Goal: Task Accomplishment & Management: Use online tool/utility

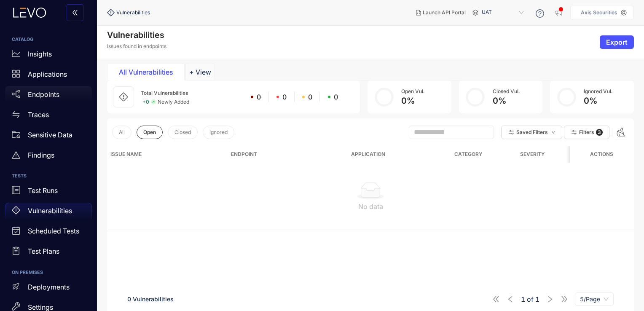
click at [42, 95] on p "Endpoints" at bounding box center [44, 95] width 32 height 8
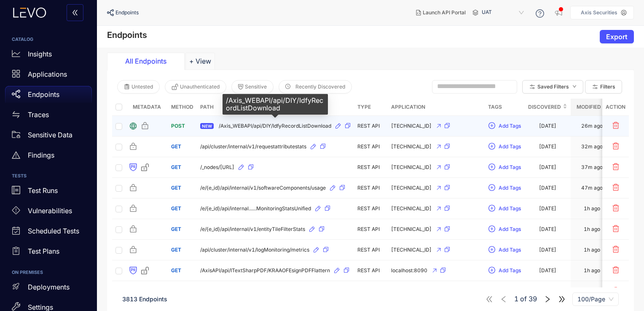
click at [275, 124] on span "/Axis_WEBAPI/api/DIY/IdfyRecordListDownload" at bounding box center [275, 126] width 113 height 6
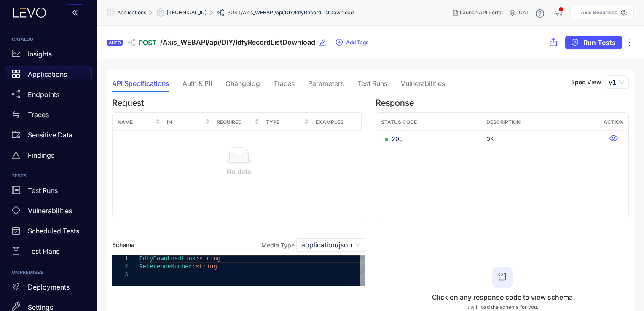
click at [206, 84] on div "Auth & PII" at bounding box center [197, 84] width 30 height 8
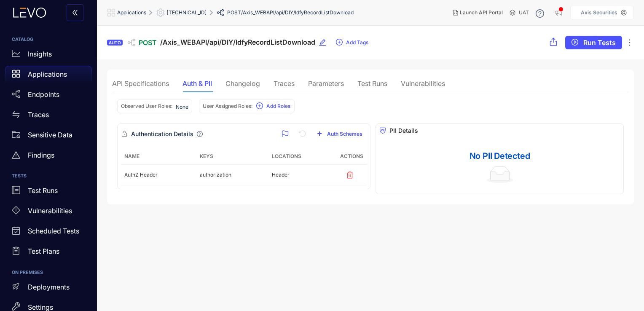
click at [249, 85] on div "Changelog" at bounding box center [242, 84] width 35 height 8
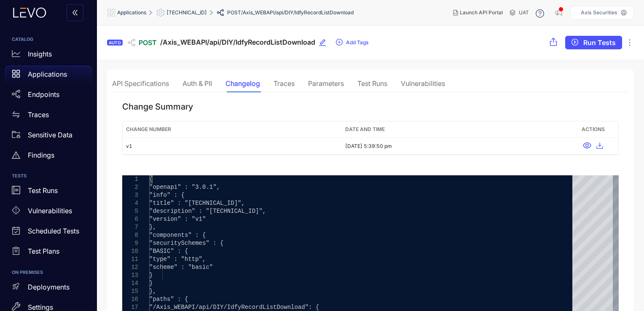
click at [285, 80] on div "Traces" at bounding box center [284, 84] width 21 height 8
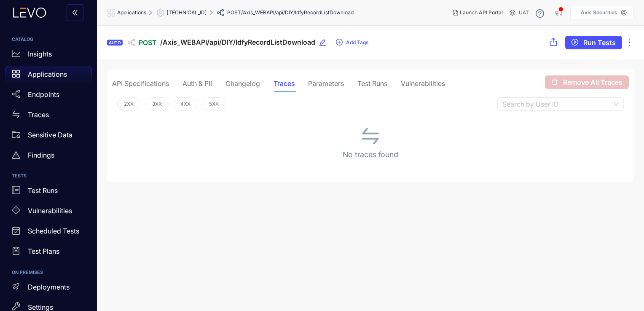
click at [332, 86] on div "Parameters" at bounding box center [326, 84] width 36 height 8
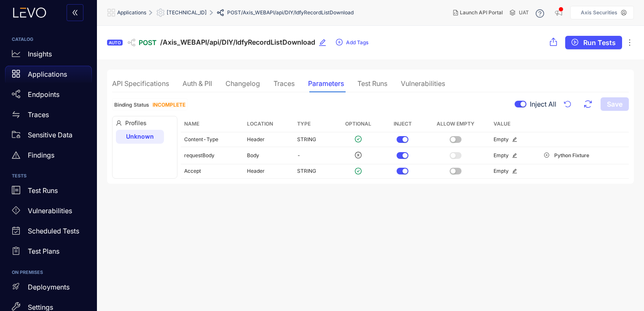
click at [377, 83] on div "Test Runs" at bounding box center [372, 84] width 30 height 8
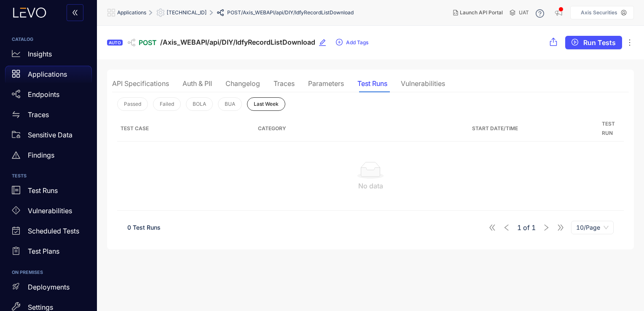
click at [418, 82] on div "Vulnerabilities" at bounding box center [423, 84] width 44 height 8
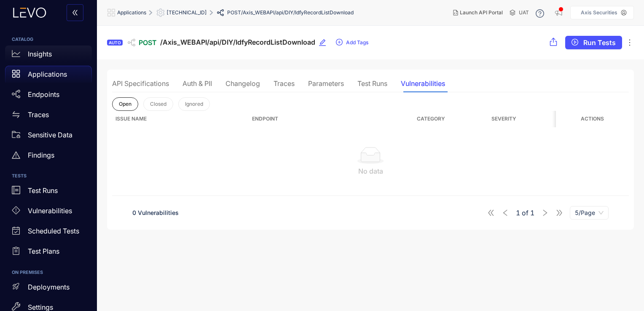
click at [49, 55] on p "Insights" at bounding box center [40, 54] width 24 height 8
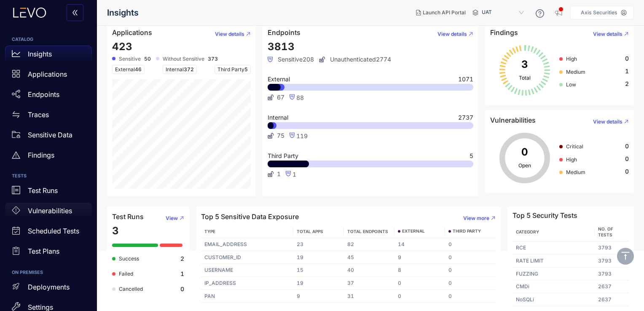
click at [58, 208] on p "Vulnerabilities" at bounding box center [50, 211] width 44 height 8
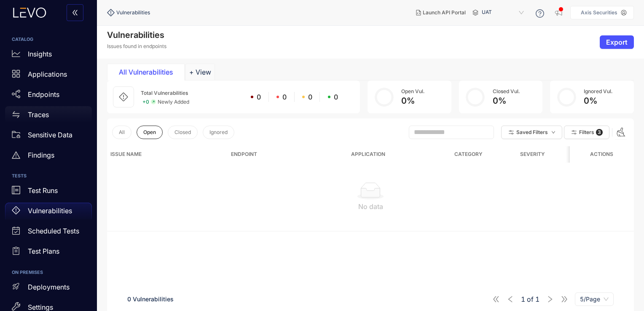
click at [59, 112] on div "Traces" at bounding box center [48, 114] width 87 height 17
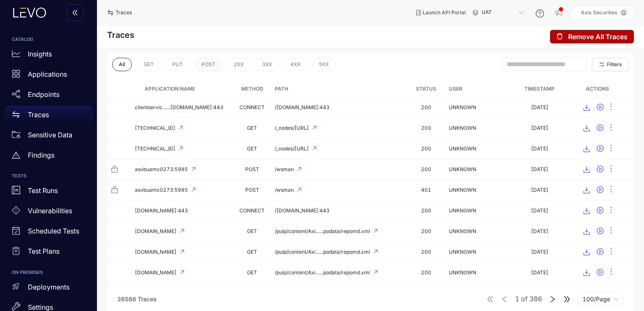
click at [213, 65] on span "POST" at bounding box center [208, 65] width 14 height 6
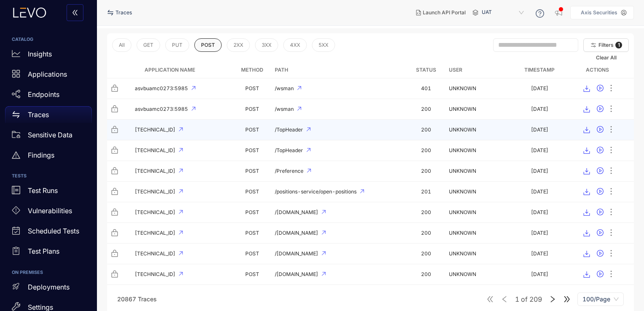
scroll to position [20, 0]
click at [214, 127] on div "[TECHNICAL_ID]" at bounding box center [169, 129] width 119 height 8
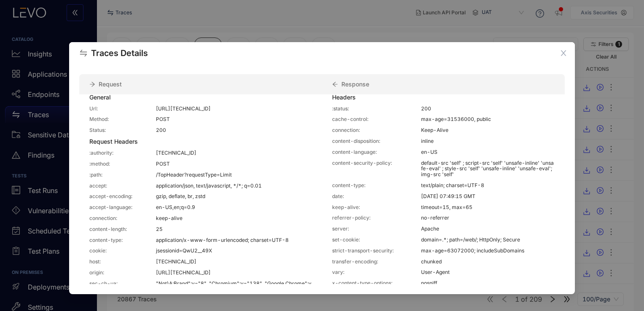
scroll to position [0, 0]
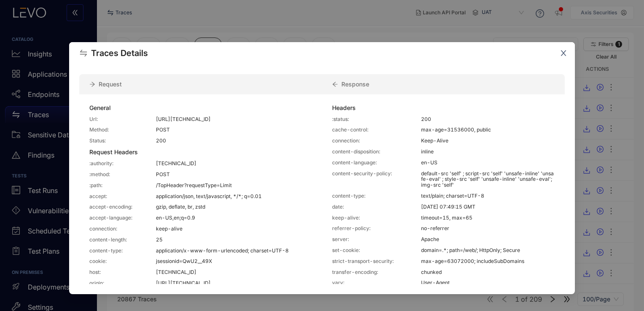
click at [564, 53] on icon "close" at bounding box center [563, 53] width 5 height 5
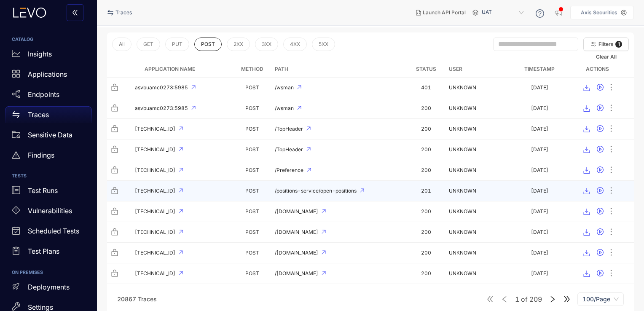
scroll to position [34, 0]
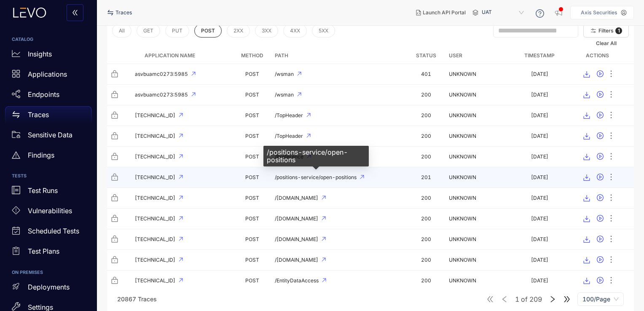
click at [285, 177] on span "/positions-service/open-positions" at bounding box center [316, 177] width 82 height 6
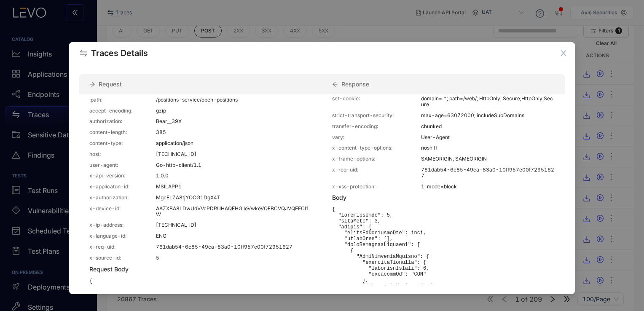
scroll to position [86, 0]
click at [214, 200] on p "MgcELZA8tjYOCG1DgX4T" at bounding box center [234, 197] width 156 height 6
drag, startPoint x: 214, startPoint y: 203, endPoint x: 224, endPoint y: 215, distance: 15.2
click at [224, 215] on p "AAZXBA8LDwUdVVcPDRUHAQEHGlleVwkeVQEBCVQJVQEFCl1W" at bounding box center [234, 211] width 156 height 12
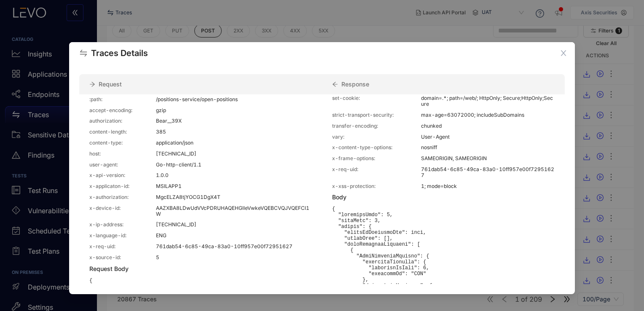
click at [224, 215] on p "AAZXBA8LDwUdVVcPDRUHAQEHGlleVwkeVQEBCVQJVQEFCl1W" at bounding box center [234, 211] width 156 height 12
drag, startPoint x: 224, startPoint y: 215, endPoint x: 236, endPoint y: 240, distance: 28.3
click at [236, 239] on p "ENG" at bounding box center [234, 236] width 156 height 6
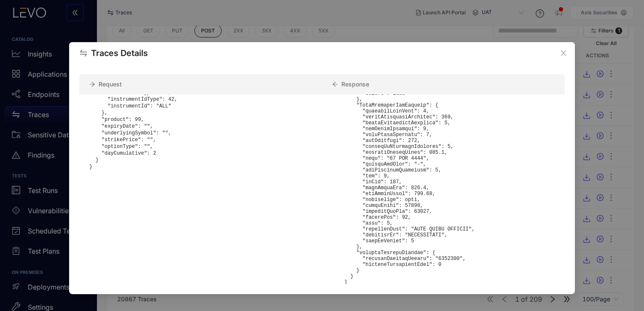
scroll to position [383, 0]
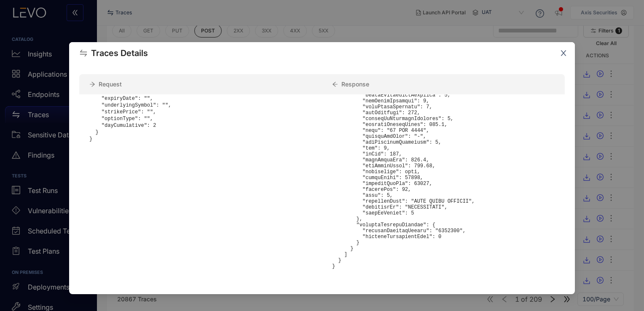
click at [563, 52] on icon "close" at bounding box center [564, 53] width 8 height 8
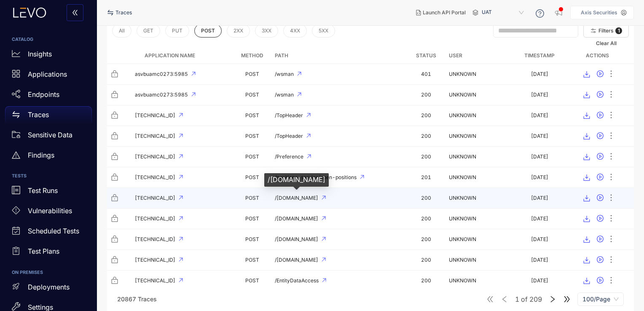
click at [304, 195] on span "/[DOMAIN_NAME]" at bounding box center [296, 198] width 43 height 6
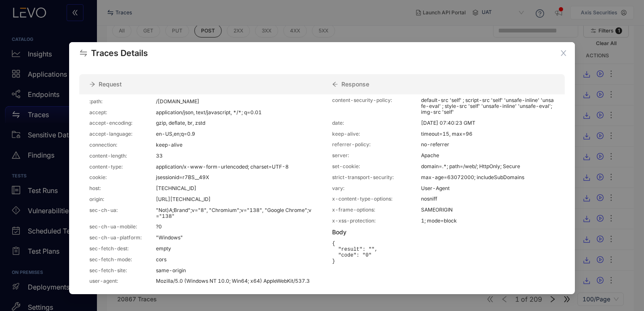
scroll to position [83, 0]
click at [561, 49] on span "Close" at bounding box center [563, 53] width 23 height 23
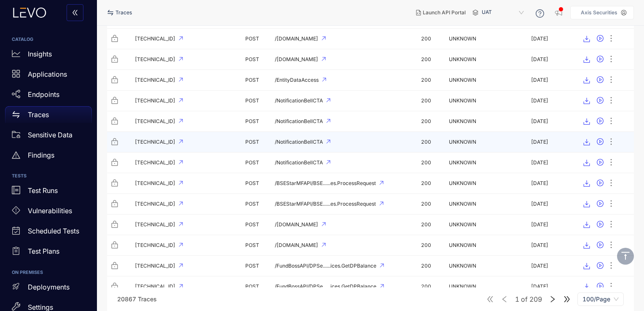
scroll to position [236, 0]
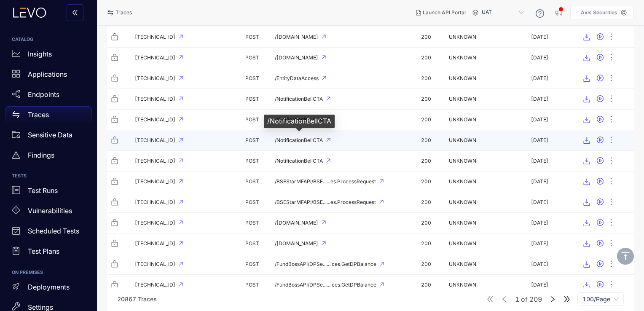
click at [301, 139] on span "/NotificationBellCTA" at bounding box center [299, 140] width 48 height 6
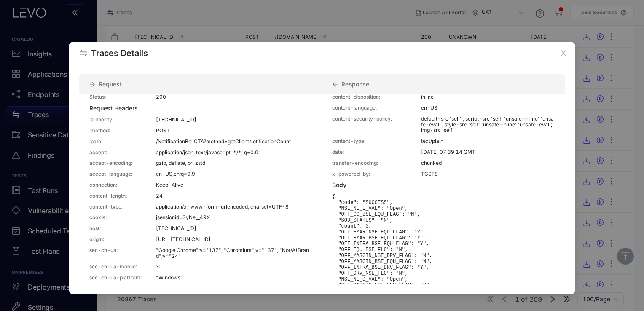
scroll to position [0, 0]
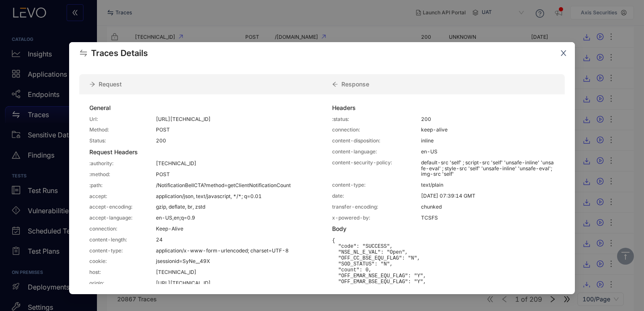
click at [564, 58] on span "Close" at bounding box center [563, 53] width 23 height 23
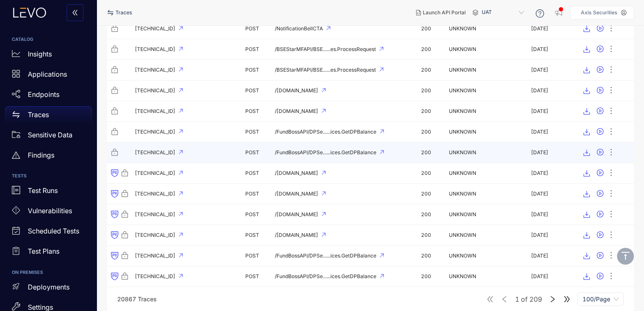
scroll to position [369, 0]
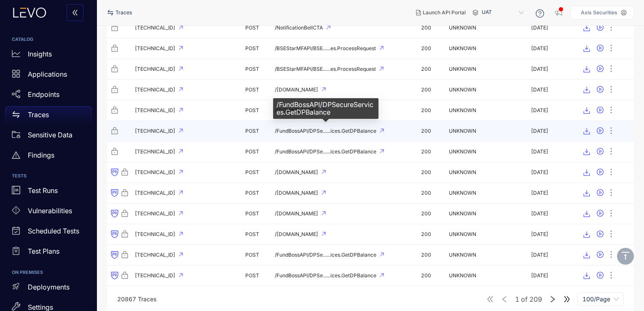
click at [343, 129] on span "/FundBossAPI/DPSe......ices.GetDPBalance" at bounding box center [326, 131] width 102 height 6
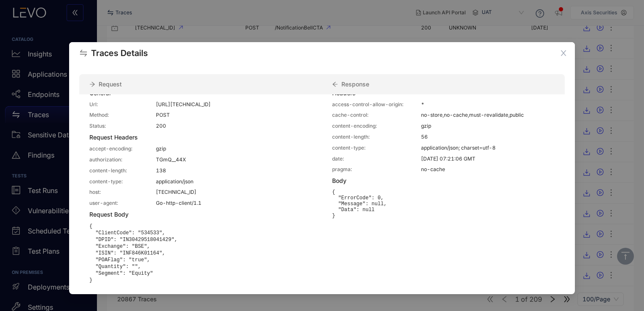
scroll to position [0, 0]
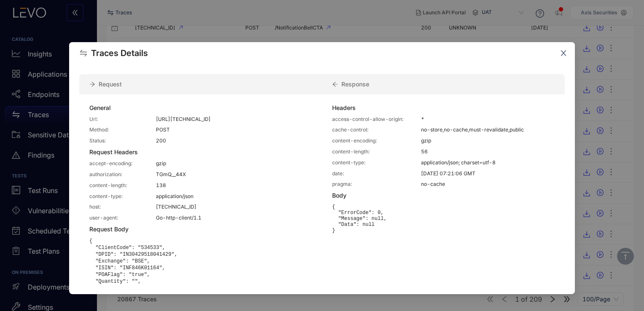
click at [565, 56] on icon "close" at bounding box center [563, 53] width 5 height 5
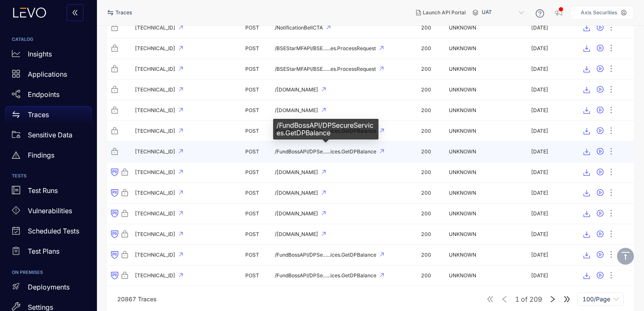
click at [369, 149] on span "/FundBossAPI/DPSe......ices.GetDPBalance" at bounding box center [326, 152] width 102 height 6
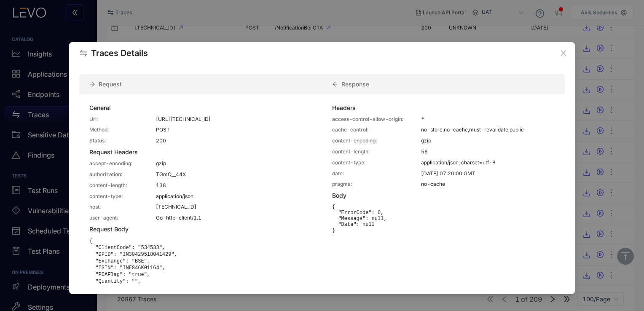
scroll to position [40, 0]
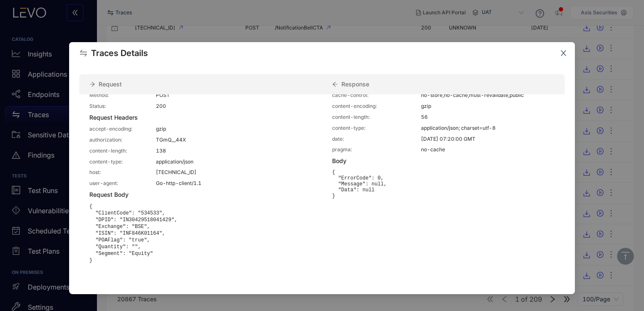
click at [561, 53] on icon "close" at bounding box center [564, 53] width 8 height 8
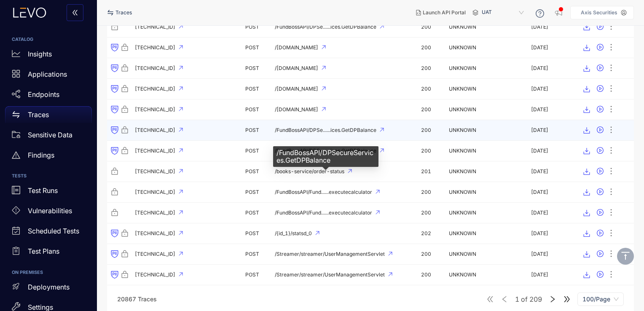
scroll to position [495, 0]
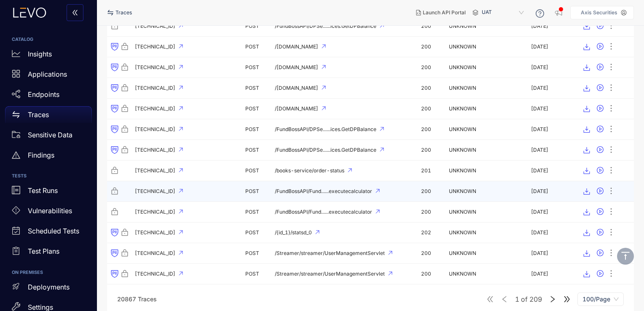
click at [337, 192] on td "/FundBossAPI/Fund......executecalculator" at bounding box center [338, 191] width 135 height 21
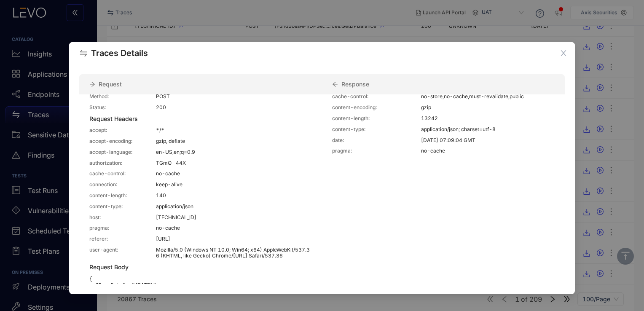
scroll to position [0, 0]
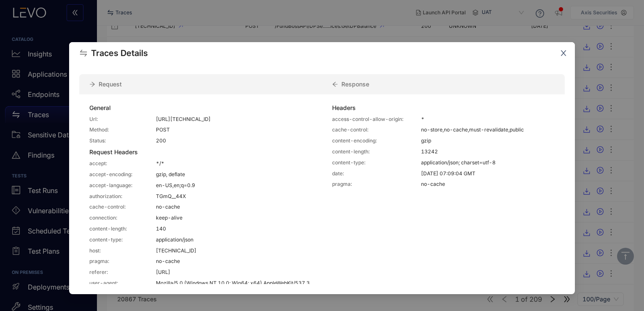
click at [561, 53] on icon "close" at bounding box center [564, 53] width 8 height 8
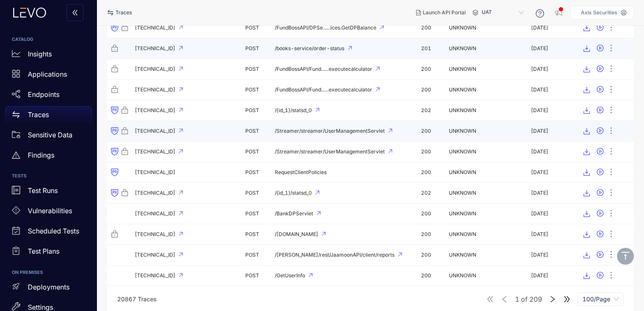
scroll to position [619, 0]
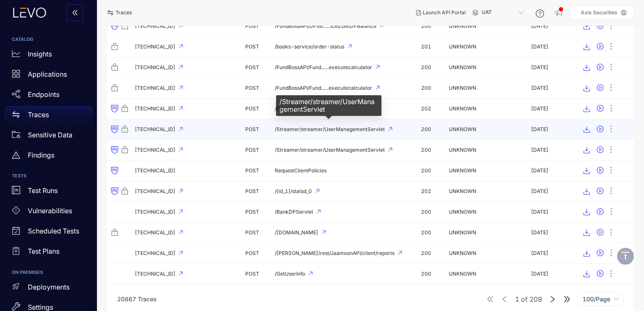
click at [361, 127] on span "/Streamer/streamer/UserManagementServlet" at bounding box center [330, 129] width 110 height 6
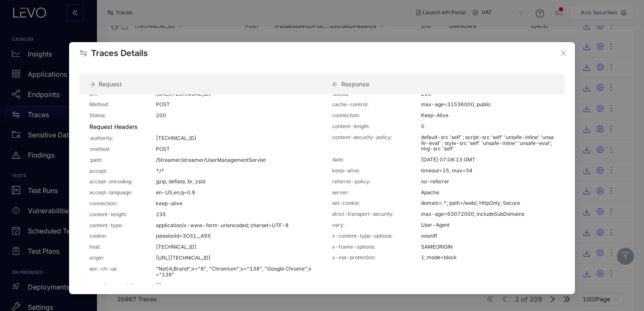
scroll to position [0, 0]
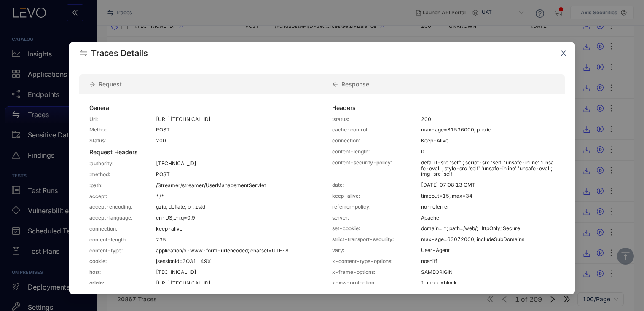
click at [563, 55] on icon "close" at bounding box center [564, 53] width 8 height 8
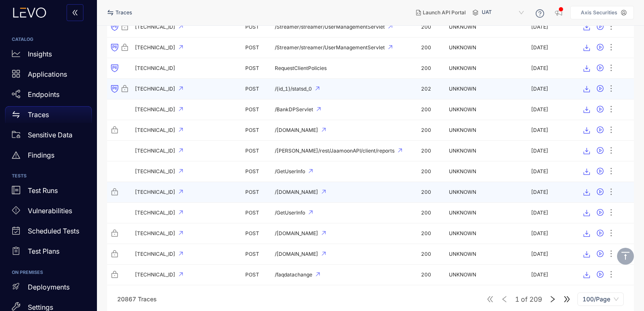
scroll to position [742, 0]
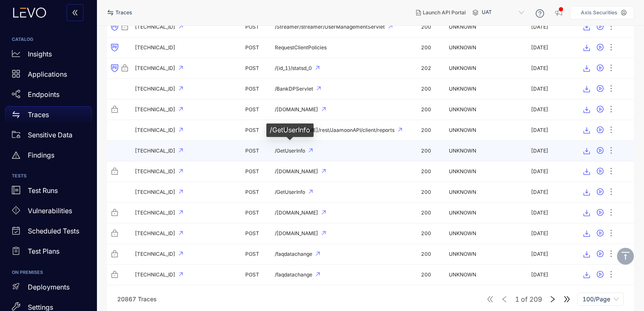
click at [294, 149] on span "/GetUserInfo" at bounding box center [290, 151] width 30 height 6
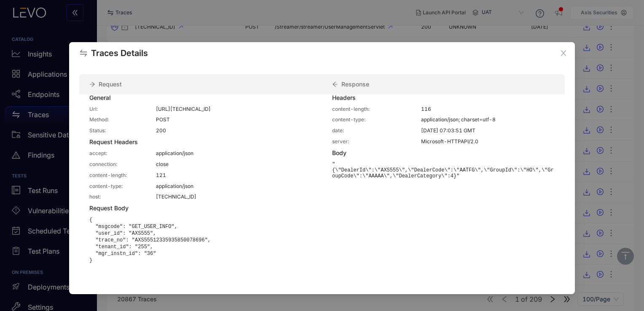
scroll to position [0, 0]
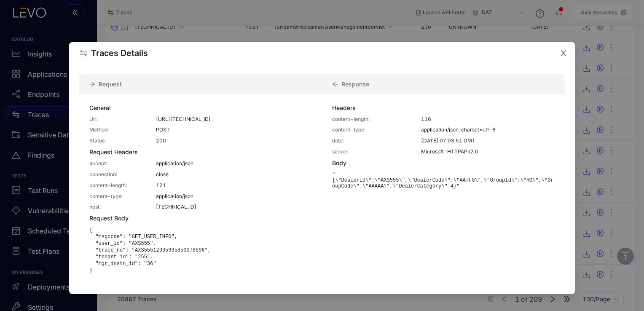
click at [563, 55] on icon "close" at bounding box center [564, 53] width 8 height 8
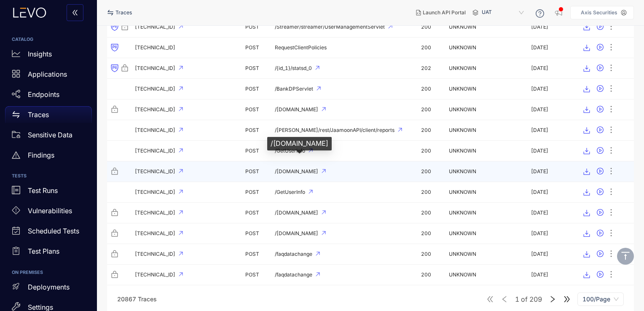
click at [318, 170] on span "/[DOMAIN_NAME]" at bounding box center [296, 172] width 43 height 6
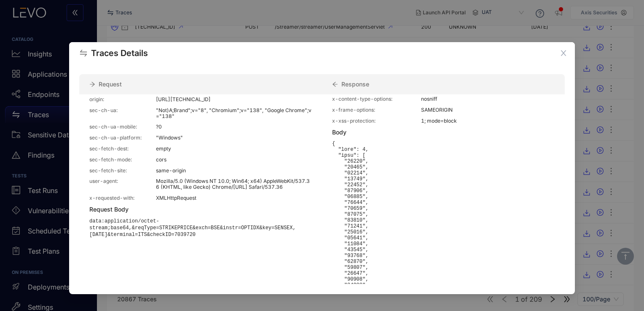
scroll to position [186, 0]
click at [563, 54] on icon "close" at bounding box center [563, 53] width 5 height 5
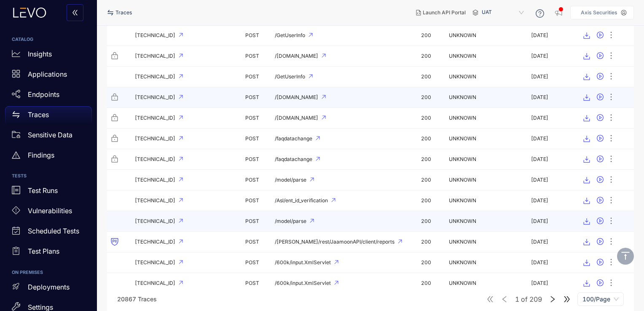
scroll to position [883, 0]
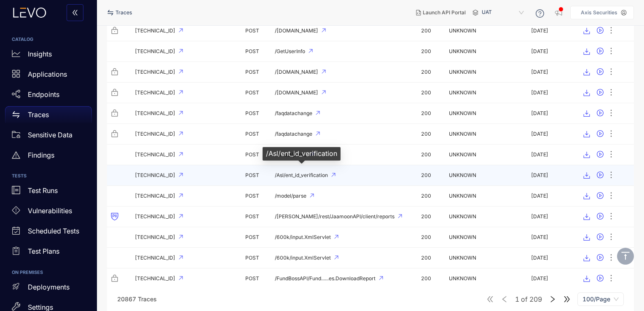
click at [310, 173] on span "/Asl/ent_id_verification" at bounding box center [301, 175] width 53 height 6
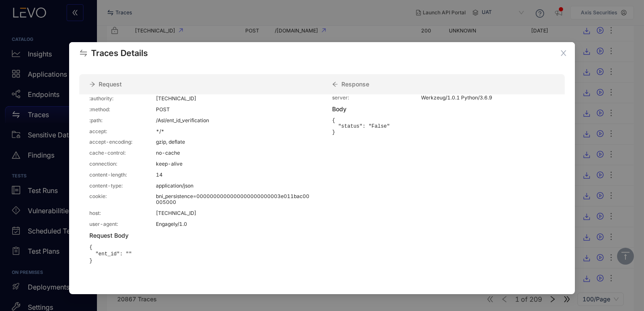
scroll to position [0, 0]
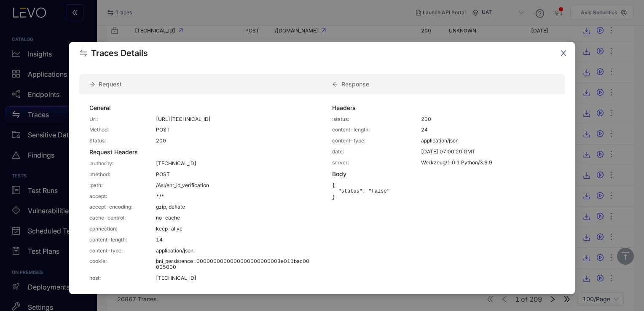
click at [563, 51] on icon "close" at bounding box center [564, 53] width 8 height 8
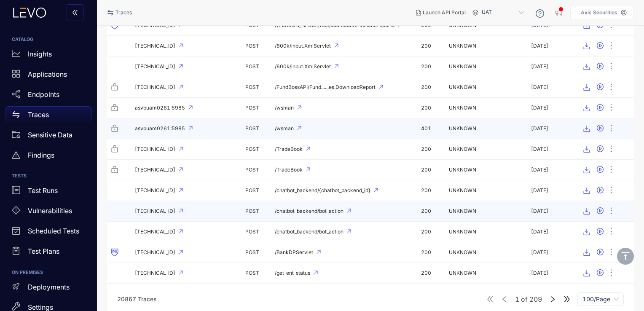
scroll to position [1074, 0]
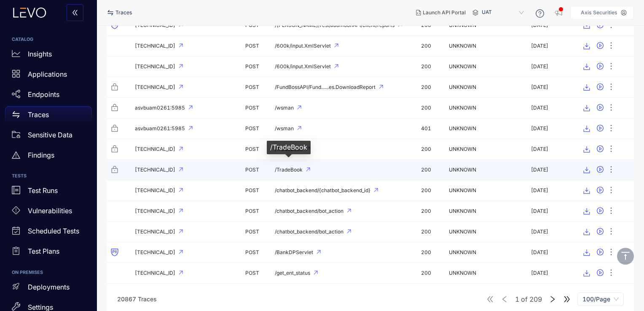
click at [286, 167] on span "/TradeBook" at bounding box center [289, 170] width 28 height 6
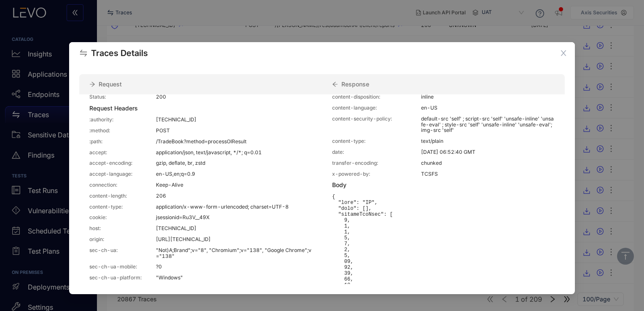
scroll to position [30, 0]
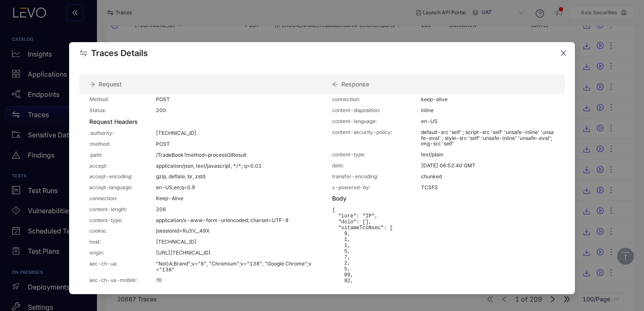
click at [562, 51] on icon "close" at bounding box center [564, 53] width 8 height 8
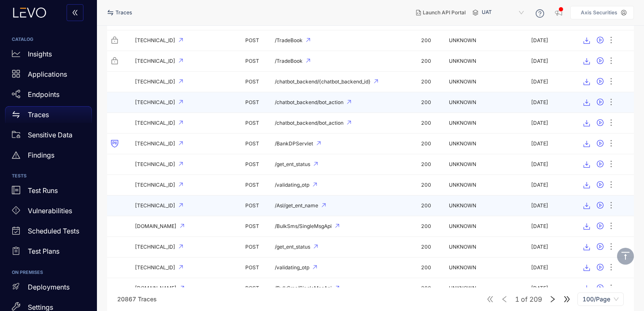
scroll to position [1223, 0]
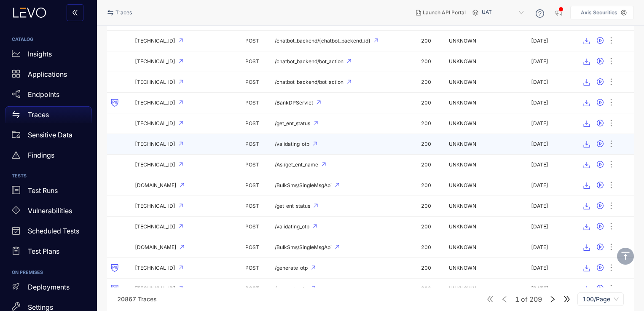
click at [287, 135] on td "/validating_otp" at bounding box center [338, 144] width 135 height 21
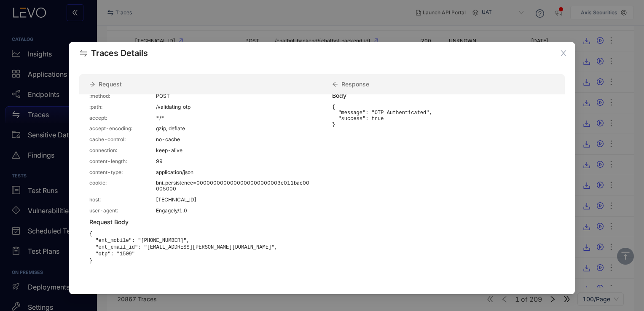
scroll to position [0, 0]
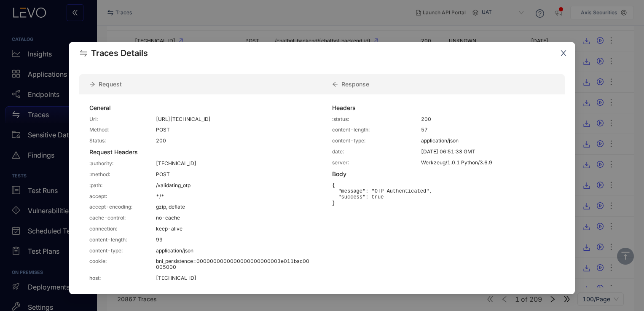
click at [566, 51] on icon "close" at bounding box center [564, 53] width 8 height 8
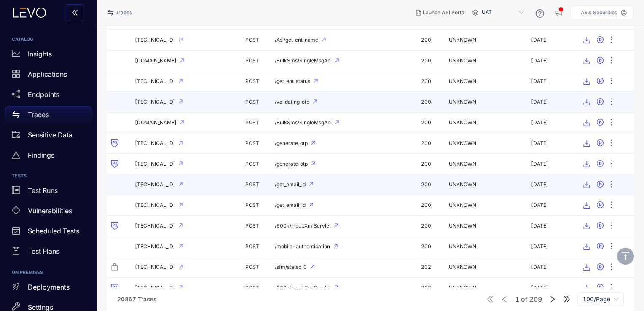
scroll to position [1354, 0]
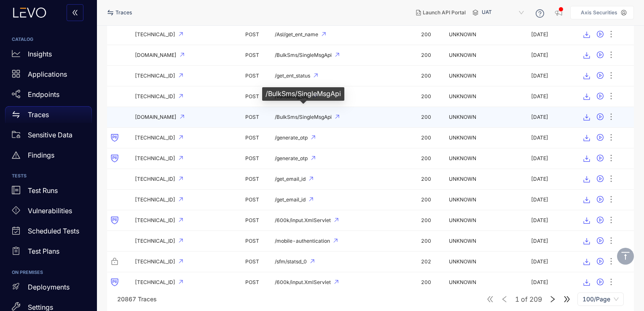
click at [313, 114] on span "/BulkSms/SingleMsgApi" at bounding box center [303, 117] width 57 height 6
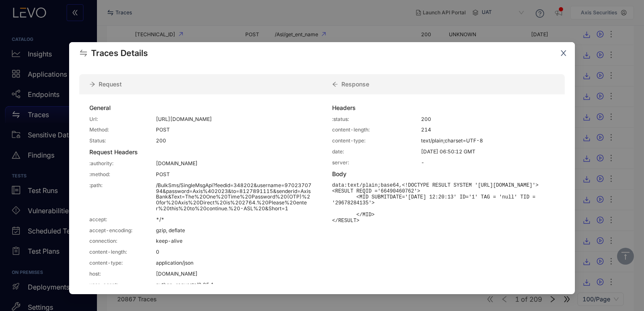
click at [565, 54] on icon "close" at bounding box center [564, 53] width 8 height 8
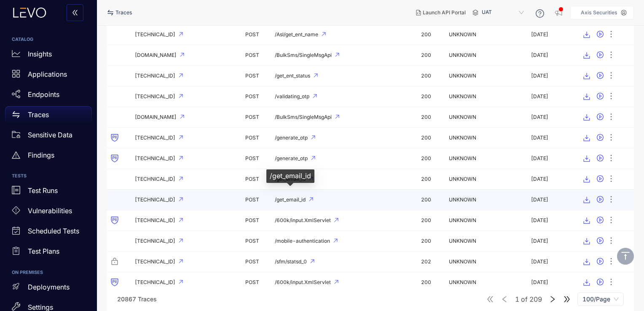
click at [295, 197] on span "/get_email_id" at bounding box center [290, 200] width 31 height 6
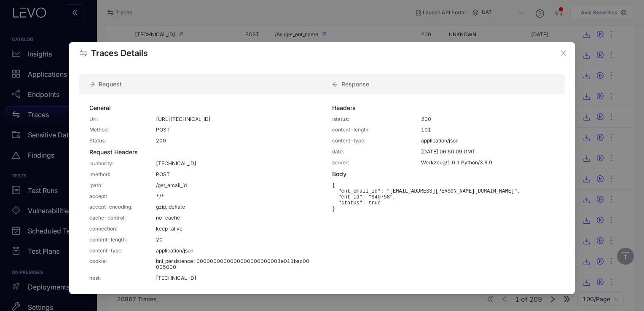
scroll to position [65, 0]
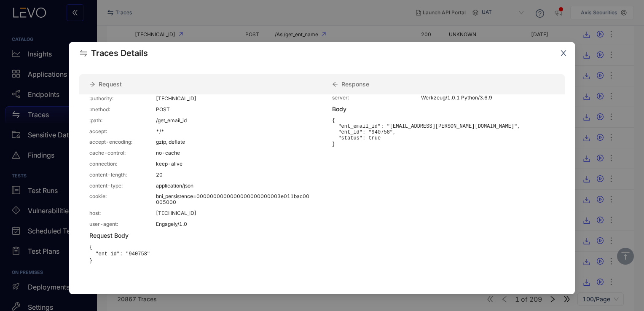
click at [561, 52] on icon "close" at bounding box center [564, 53] width 8 height 8
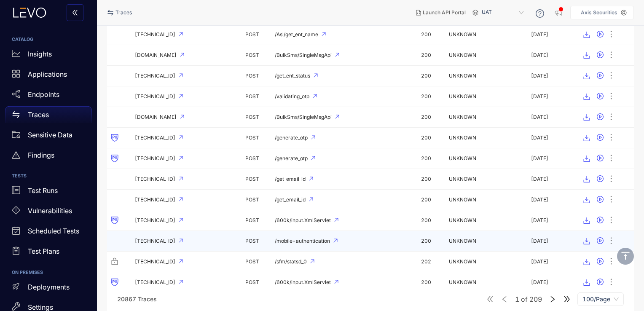
scroll to position [1394, 0]
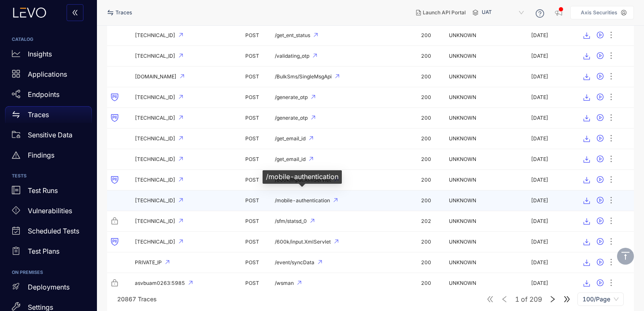
click at [298, 198] on span "/mobile-authentication" at bounding box center [302, 201] width 55 height 6
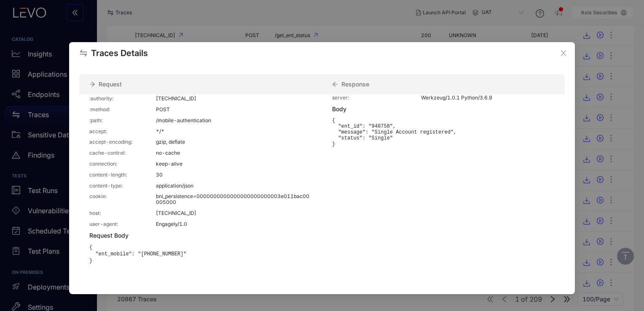
scroll to position [0, 0]
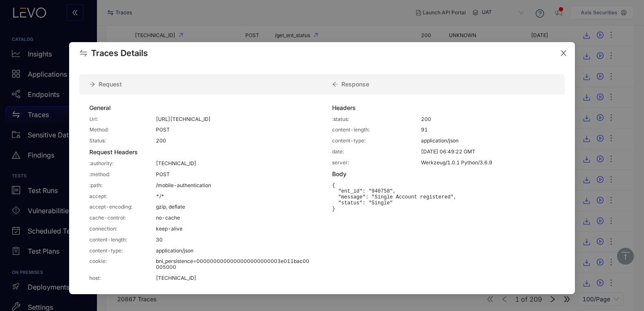
click at [563, 52] on icon "close" at bounding box center [564, 53] width 8 height 8
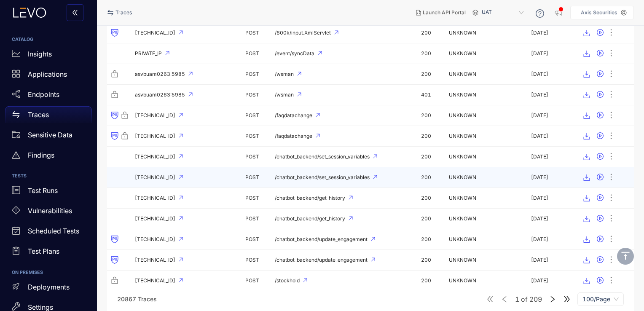
scroll to position [1604, 0]
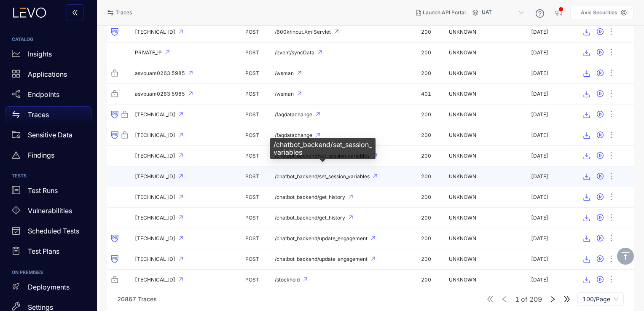
click at [343, 174] on span "/chatbot_backend/set_session_variables" at bounding box center [322, 177] width 95 height 6
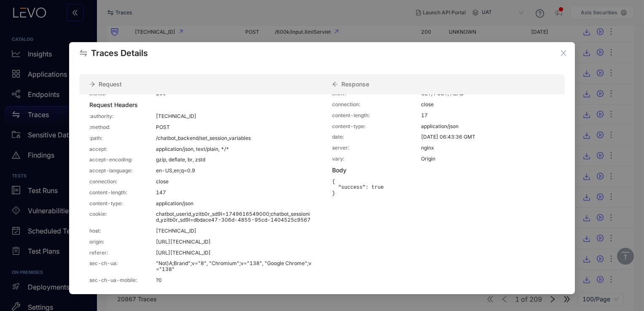
scroll to position [0, 0]
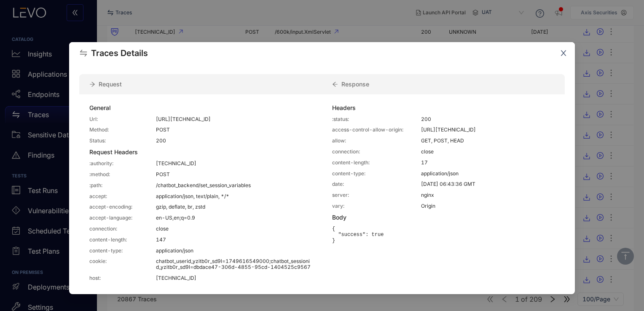
click at [561, 51] on icon "close" at bounding box center [563, 53] width 5 height 5
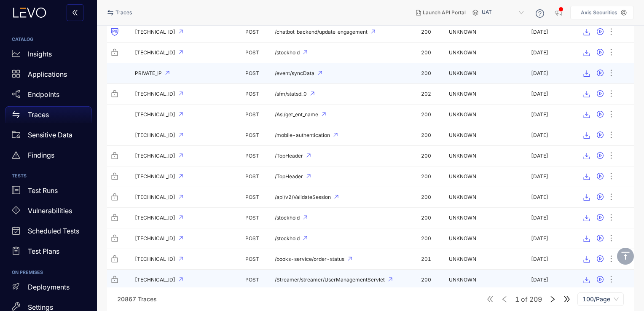
scroll to position [1872, 0]
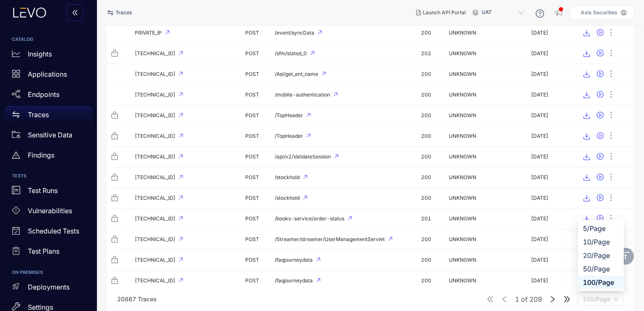
click at [590, 295] on span "100/Page" at bounding box center [600, 299] width 36 height 13
click at [594, 280] on div "100/Page" at bounding box center [601, 282] width 36 height 9
click at [565, 298] on icon "double-right" at bounding box center [567, 299] width 8 height 8
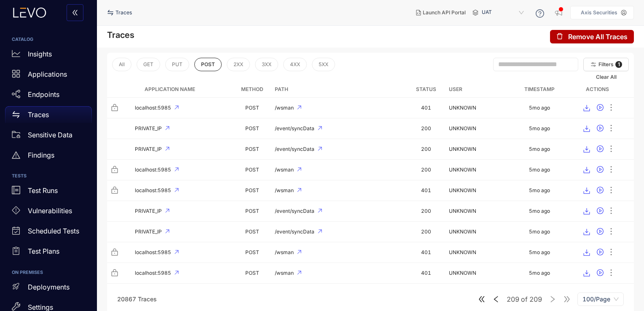
click at [565, 298] on div "209 of 209 100/Page" at bounding box center [551, 298] width 146 height 13
click at [51, 53] on p "Insights" at bounding box center [40, 54] width 24 height 8
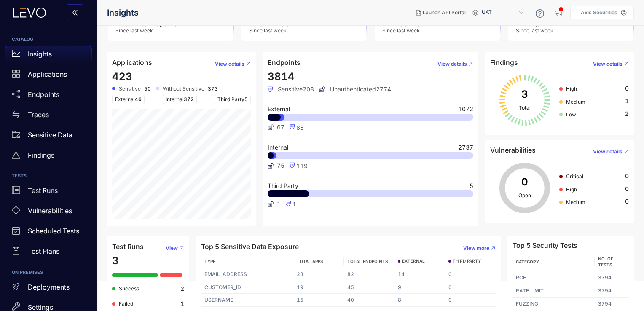
scroll to position [60, 0]
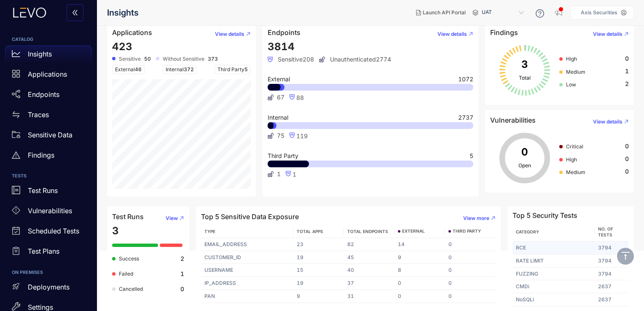
click at [605, 249] on td "3794" at bounding box center [612, 247] width 34 height 13
drag, startPoint x: 605, startPoint y: 249, endPoint x: 600, endPoint y: 265, distance: 17.2
click at [600, 265] on td "3794" at bounding box center [612, 261] width 34 height 13
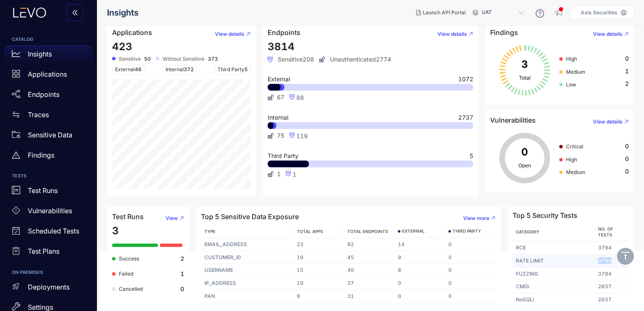
click at [600, 265] on td "3794" at bounding box center [612, 261] width 34 height 13
drag, startPoint x: 600, startPoint y: 265, endPoint x: 600, endPoint y: 292, distance: 27.0
click at [600, 292] on td "2637" at bounding box center [612, 286] width 34 height 13
click at [565, 215] on h4 "Top 5 Security Tests" at bounding box center [544, 216] width 65 height 8
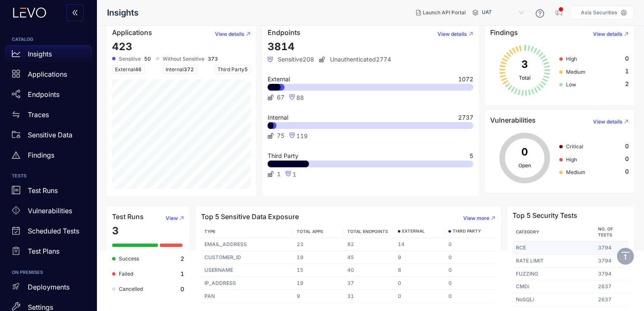
drag, startPoint x: 565, startPoint y: 215, endPoint x: 558, endPoint y: 242, distance: 28.1
click at [558, 242] on td "RCE" at bounding box center [553, 247] width 82 height 13
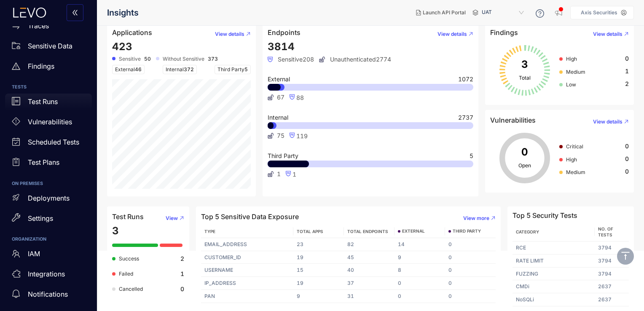
click at [52, 105] on p "Test Runs" at bounding box center [43, 102] width 30 height 8
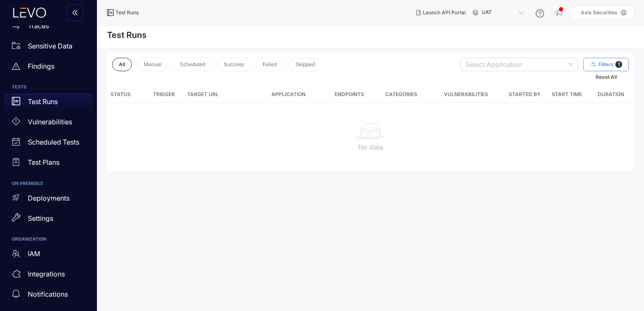
click at [610, 60] on button "Filters 1" at bounding box center [606, 64] width 46 height 13
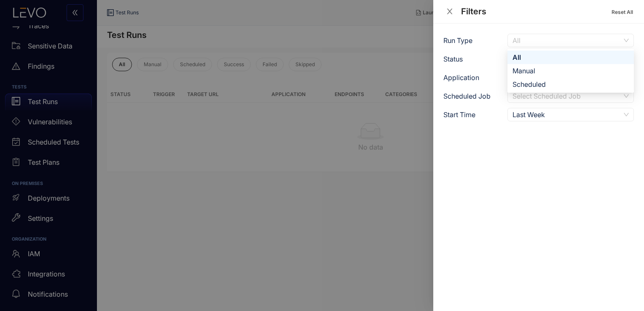
click at [544, 39] on span "All" at bounding box center [570, 40] width 116 height 13
click at [521, 70] on div "Manual" at bounding box center [570, 70] width 116 height 9
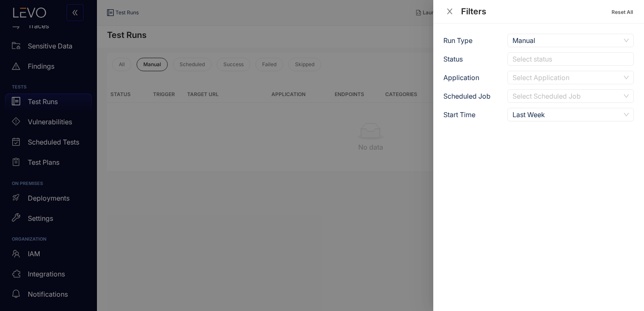
click at [410, 66] on div at bounding box center [322, 155] width 644 height 311
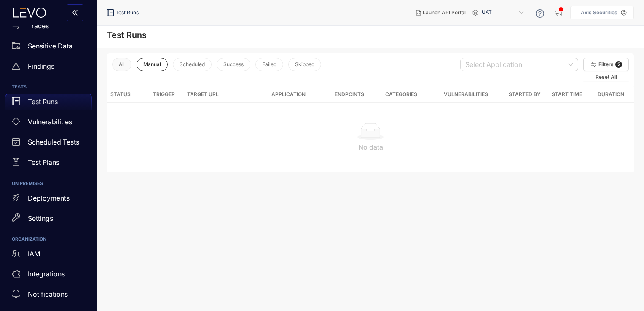
click at [119, 65] on span "All" at bounding box center [122, 65] width 6 height 6
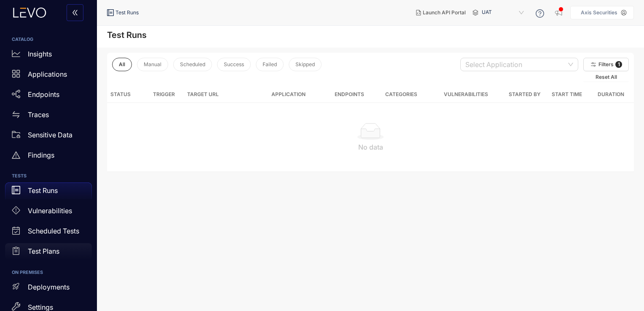
click at [53, 253] on p "Test Plans" at bounding box center [44, 251] width 32 height 8
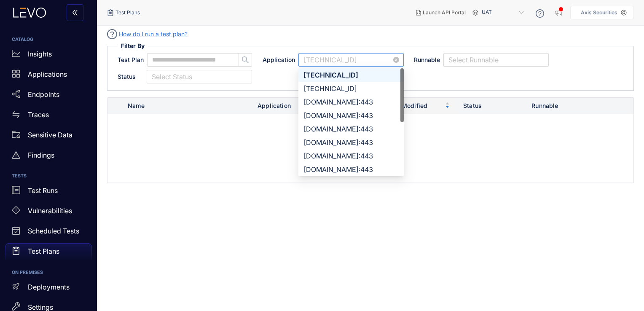
click at [349, 63] on span "[TECHNICAL_ID]" at bounding box center [350, 60] width 95 height 13
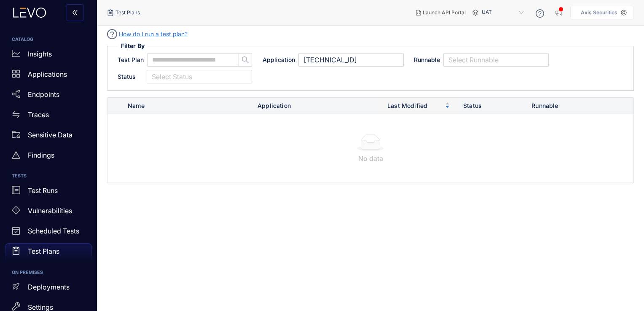
click at [255, 133] on td "No data" at bounding box center [370, 148] width 526 height 69
click at [364, 61] on span "[TECHNICAL_ID]" at bounding box center [350, 60] width 95 height 13
click at [252, 167] on td "No data" at bounding box center [370, 148] width 526 height 69
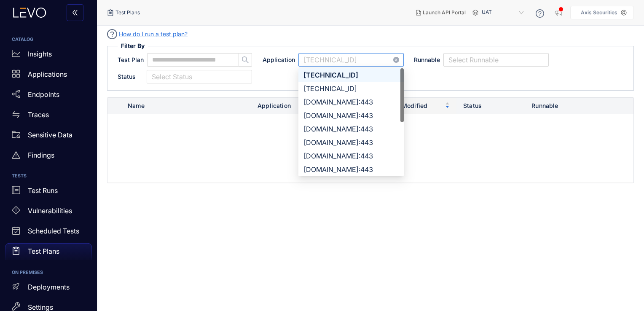
drag, startPoint x: 378, startPoint y: 57, endPoint x: 396, endPoint y: 57, distance: 18.1
click at [396, 57] on div "[TECHNICAL_ID] 04f4dd95-88ac-4a49-a333-11c0c21acfcd dd5fe9fd-988d-4f60-91fb-51d…" at bounding box center [350, 59] width 105 height 13
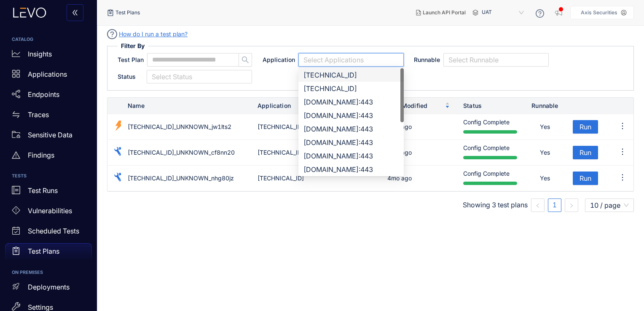
click at [339, 61] on input "search" at bounding box center [350, 60] width 95 height 13
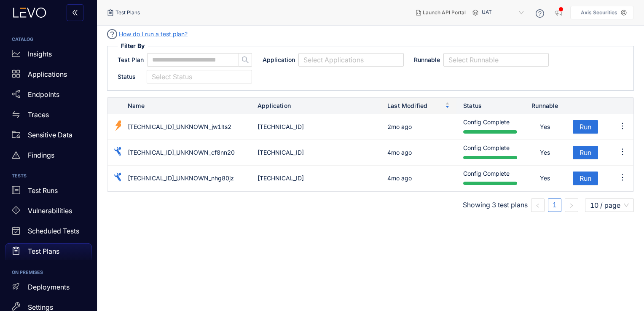
click at [416, 82] on div "Test Plan Application Select Applications 04f4dd95-88ac-4a49-a333-11c0c21acfcd …" at bounding box center [371, 68] width 506 height 30
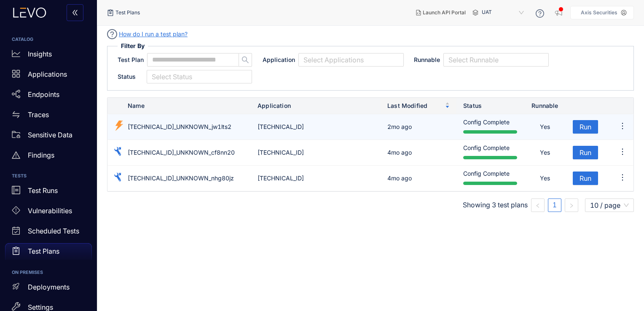
click at [205, 126] on td "[TECHNICAL_ID]_UNKNOWN_jw1lts2" at bounding box center [186, 127] width 130 height 26
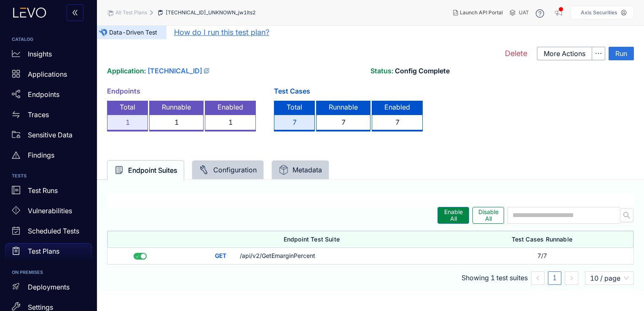
click at [239, 176] on div "Configuration" at bounding box center [228, 169] width 72 height 19
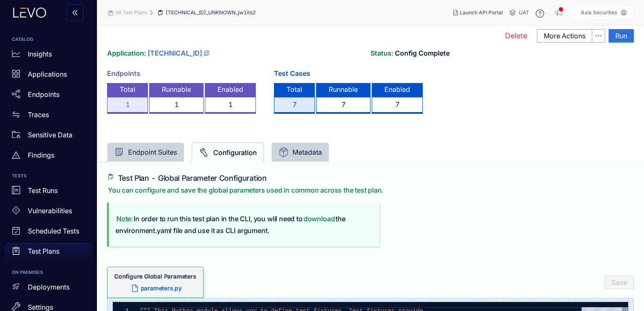
scroll to position [11, 0]
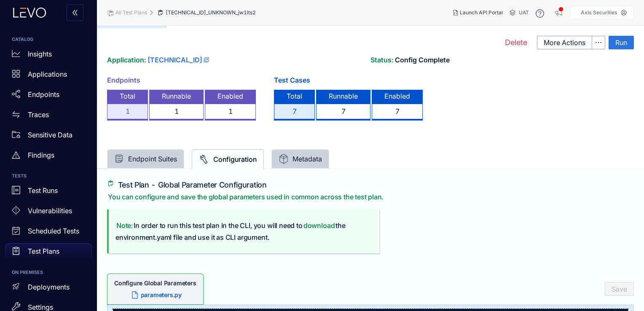
click at [295, 154] on div "Metadata" at bounding box center [300, 159] width 43 height 10
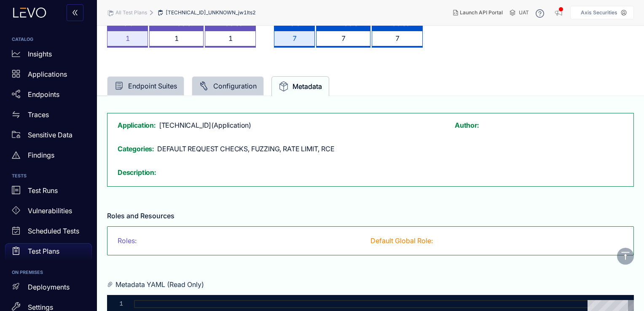
scroll to position [0, 0]
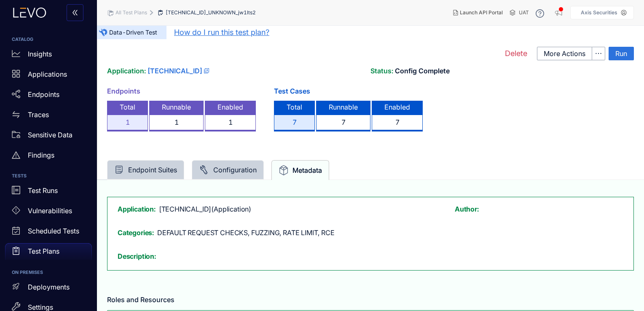
click at [336, 113] on div "Runnable" at bounding box center [343, 108] width 54 height 14
click at [388, 115] on div "7" at bounding box center [397, 123] width 51 height 17
click at [238, 115] on div "1" at bounding box center [230, 123] width 51 height 17
click at [288, 93] on label "Test Cases" at bounding box center [292, 91] width 36 height 8
click at [40, 230] on p "Scheduled Tests" at bounding box center [53, 231] width 51 height 8
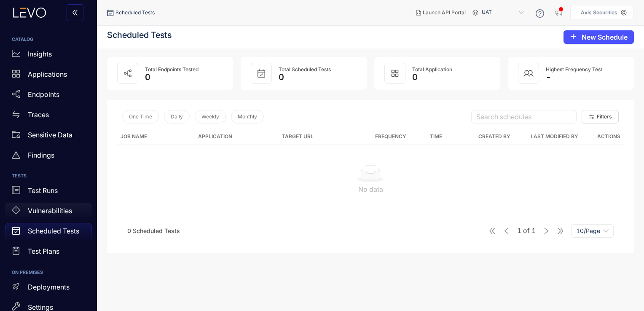
click at [49, 204] on div "Vulnerabilities" at bounding box center [48, 211] width 87 height 17
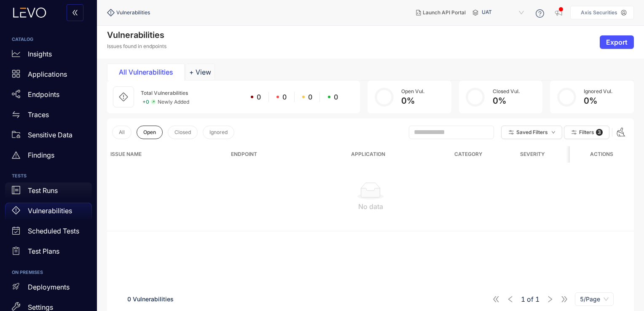
click at [55, 193] on p "Test Runs" at bounding box center [43, 191] width 30 height 8
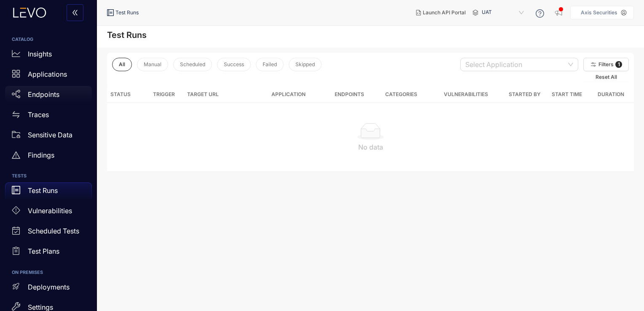
click at [50, 93] on p "Endpoints" at bounding box center [44, 95] width 32 height 8
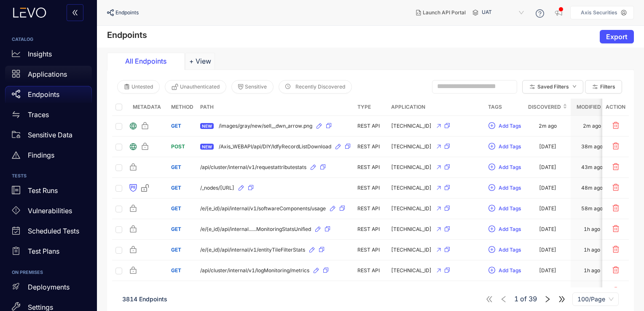
click at [56, 73] on p "Applications" at bounding box center [47, 74] width 39 height 8
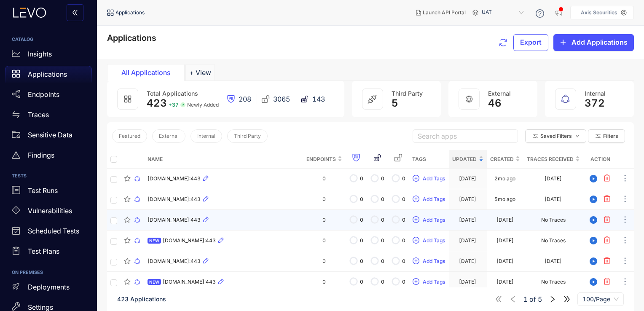
scroll to position [55, 0]
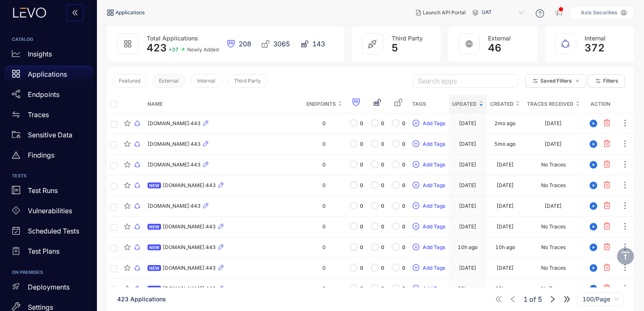
click at [175, 83] on span "External" at bounding box center [169, 81] width 20 height 6
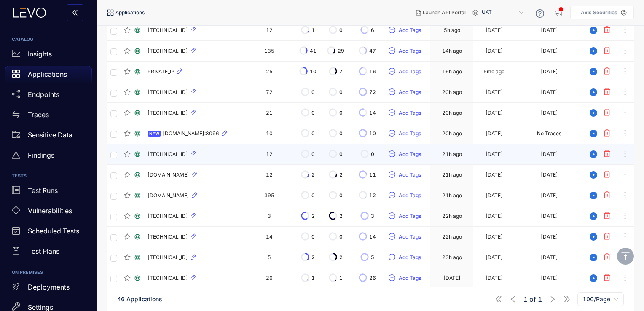
scroll to position [209, 0]
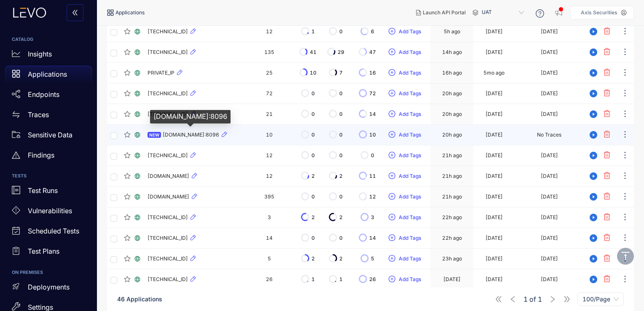
click at [199, 133] on span "[DOMAIN_NAME]:8096" at bounding box center [191, 135] width 56 height 6
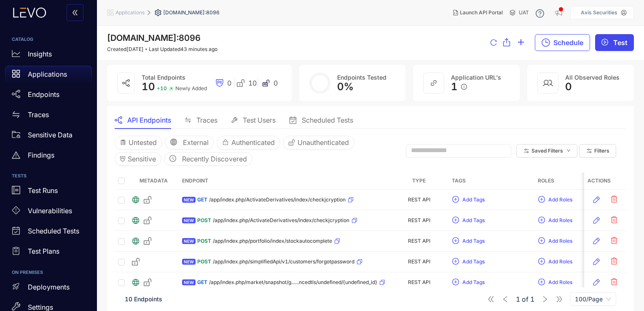
click at [611, 43] on button "Test" at bounding box center [614, 42] width 39 height 17
